Goal: Navigation & Orientation: Find specific page/section

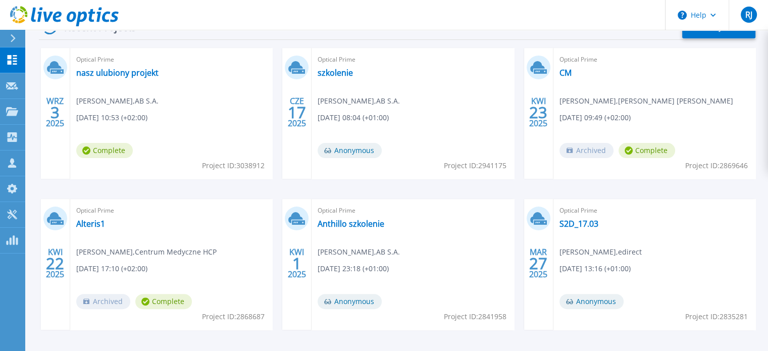
scroll to position [220, 0]
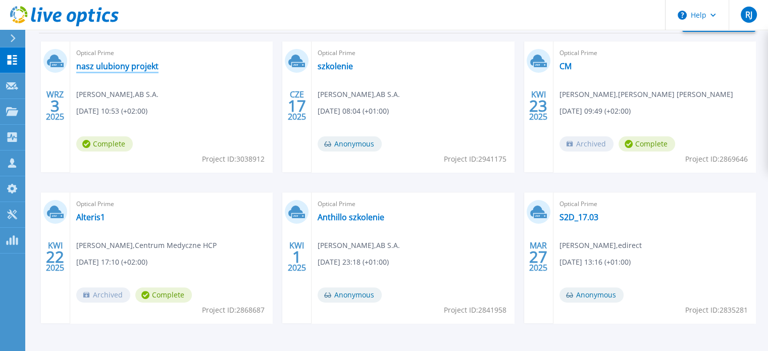
click at [130, 62] on link "nasz ulubiony projekt" at bounding box center [117, 66] width 82 height 10
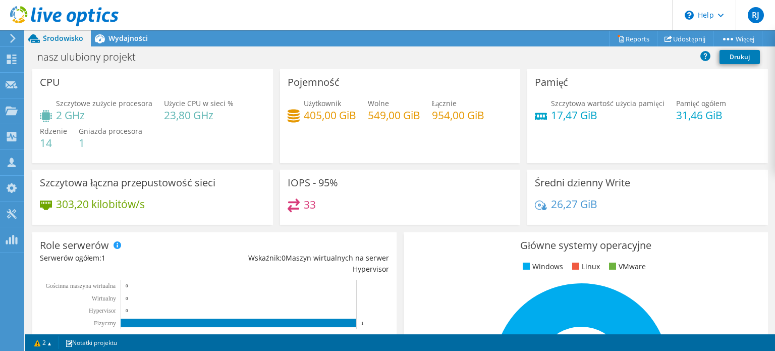
scroll to position [391, 0]
click at [35, 58] on div "Pulpit" at bounding box center [39, 59] width 30 height 25
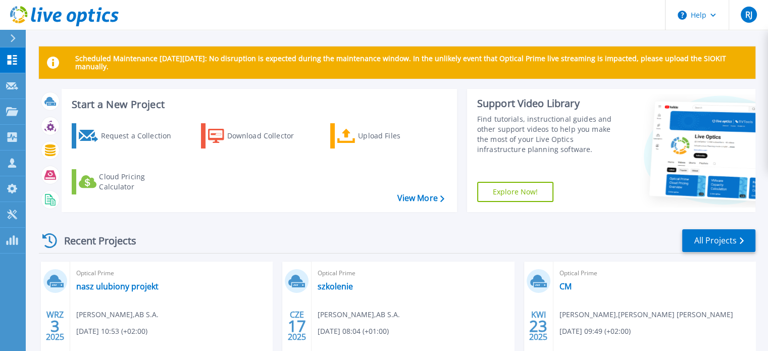
click at [180, 41] on div "Scheduled Maintenance on Monday 22nd September: No disruption is expected durin…" at bounding box center [396, 285] width 742 height 571
